Goal: Check status: Check status

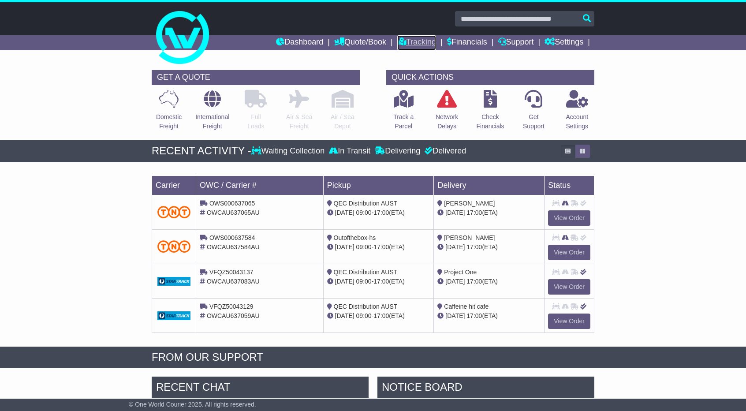
click at [419, 44] on link "Tracking" at bounding box center [416, 42] width 39 height 15
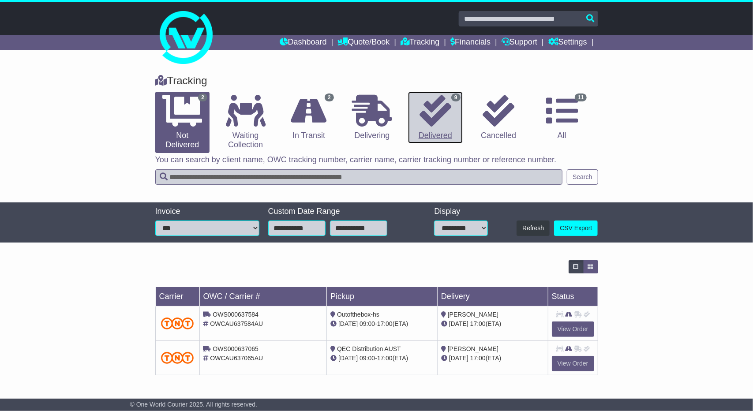
click at [431, 127] on link "9 Delivered" at bounding box center [435, 118] width 54 height 52
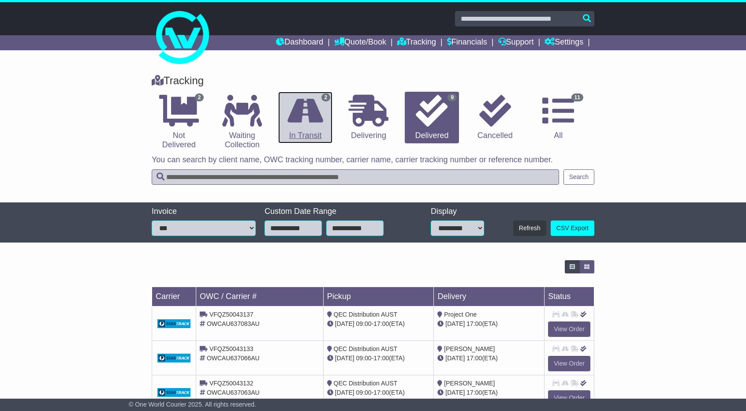
click at [311, 120] on icon at bounding box center [306, 111] width 36 height 32
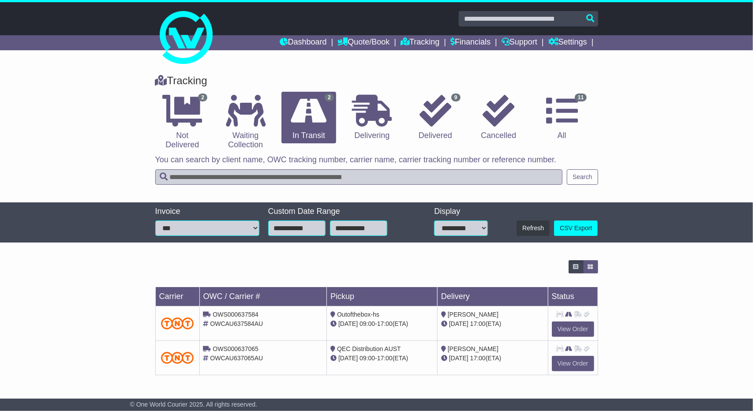
click at [640, 127] on div "Tracking 2 Not Delivered 0 Waiting Collection 2 In Transit 0 Delivering 9" at bounding box center [376, 134] width 753 height 137
click at [433, 112] on icon at bounding box center [435, 111] width 32 height 32
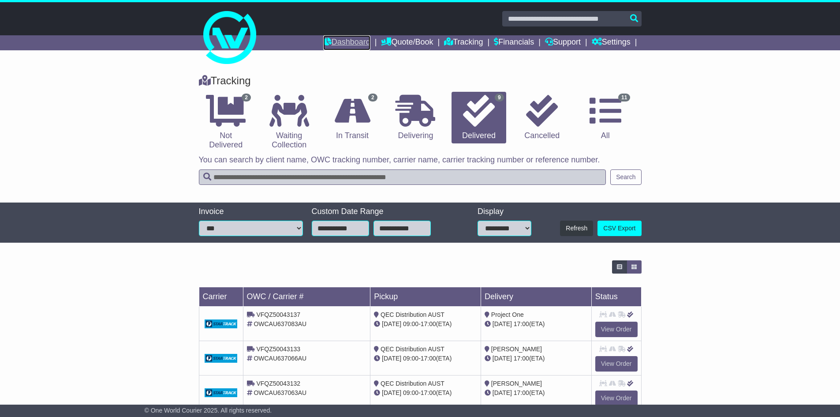
click at [339, 41] on link "Dashboard" at bounding box center [346, 42] width 47 height 15
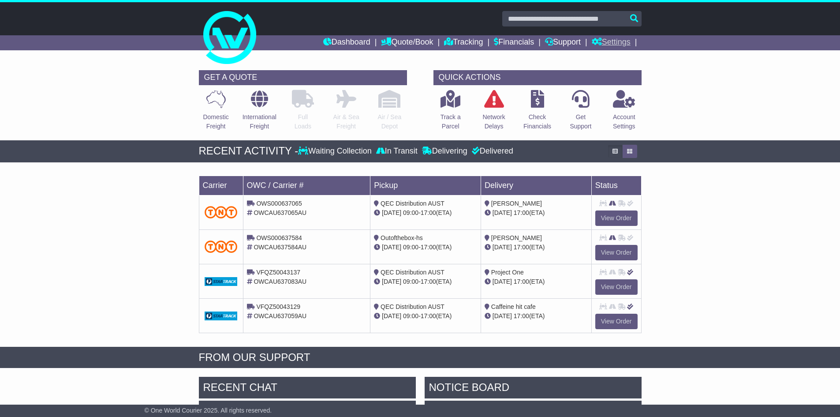
click at [621, 38] on link "Settings" at bounding box center [611, 42] width 39 height 15
click at [610, 54] on link "Settings" at bounding box center [627, 58] width 70 height 10
